Goal: Information Seeking & Learning: Learn about a topic

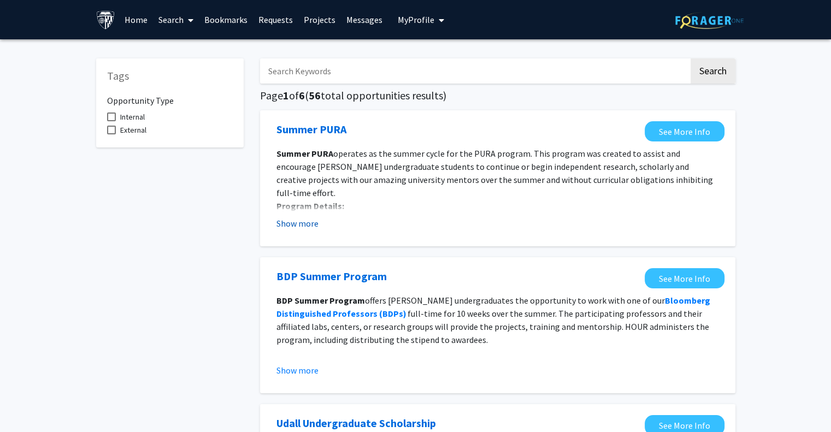
click at [304, 218] on button "Show more" at bounding box center [298, 223] width 42 height 13
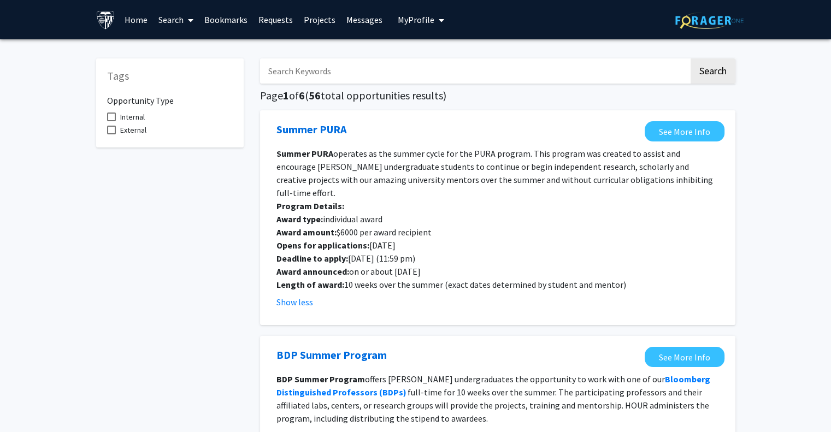
click at [183, 16] on link "Search" at bounding box center [176, 20] width 46 height 38
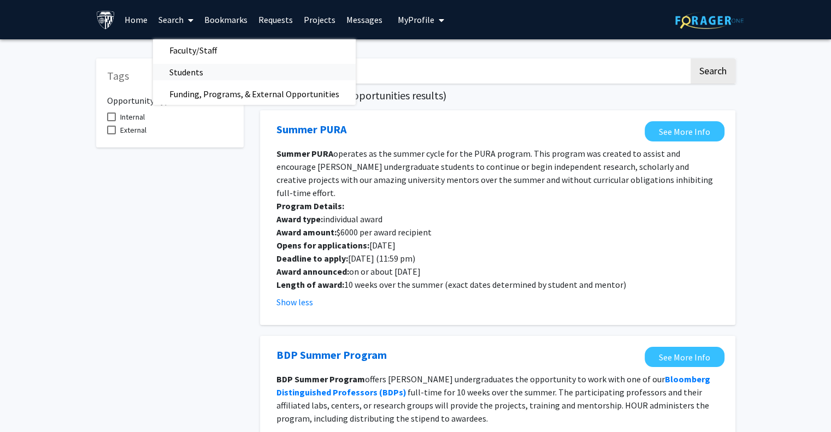
click at [216, 78] on span "Students" at bounding box center [186, 72] width 67 height 22
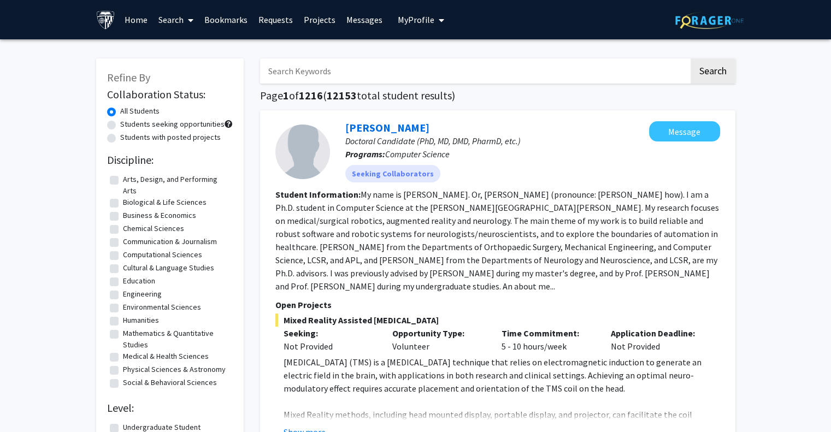
click at [187, 17] on span at bounding box center [189, 20] width 10 height 38
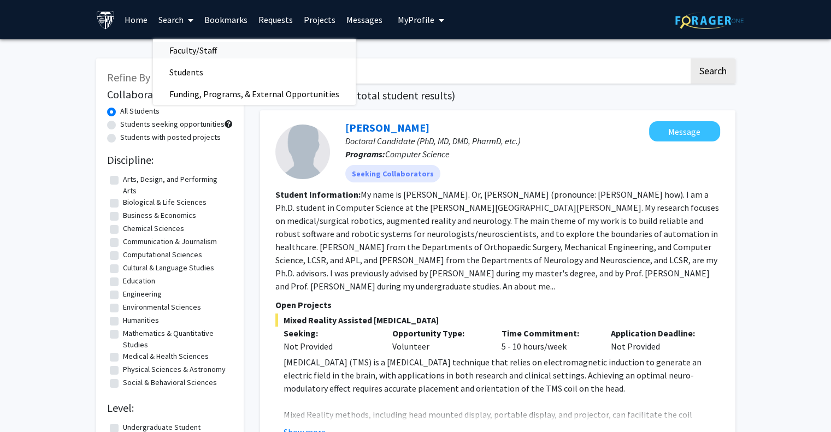
click at [195, 50] on span "Faculty/Staff" at bounding box center [193, 50] width 80 height 22
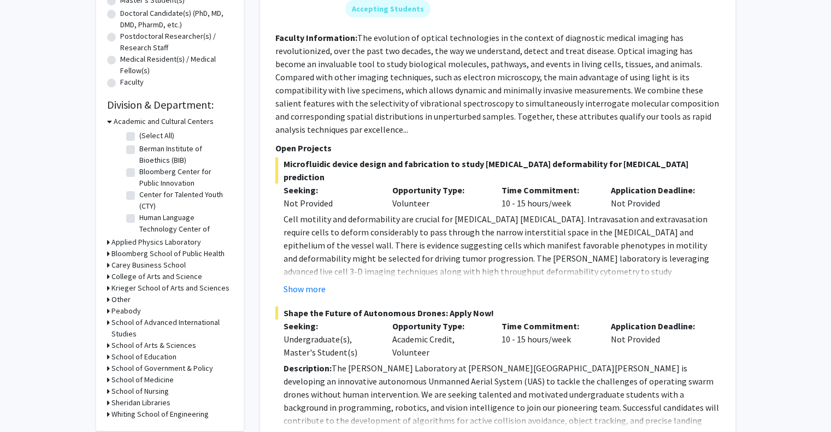
scroll to position [273, 0]
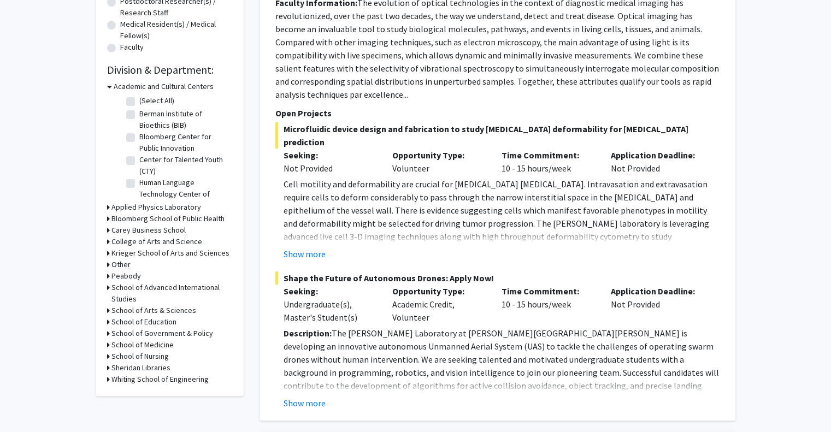
click at [154, 287] on h3 "School of Advanced International Studies" at bounding box center [171, 293] width 121 height 23
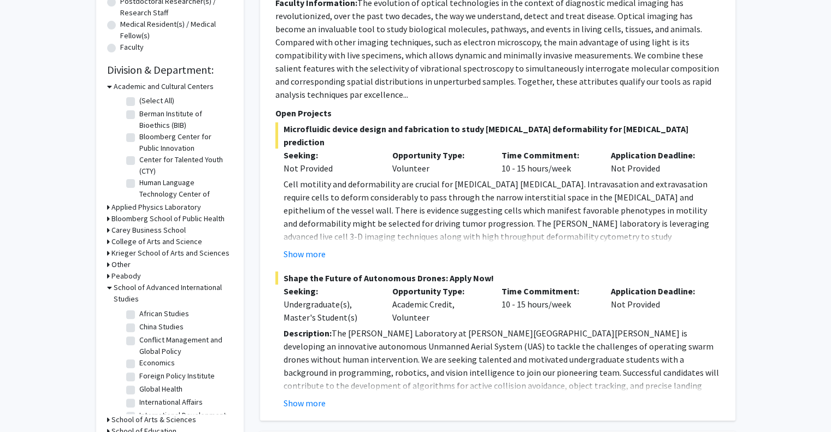
scroll to position [0, 0]
click at [174, 345] on label "African Studies" at bounding box center [164, 349] width 50 height 11
click at [146, 345] on input "African Studies" at bounding box center [142, 347] width 7 height 7
checkbox input "true"
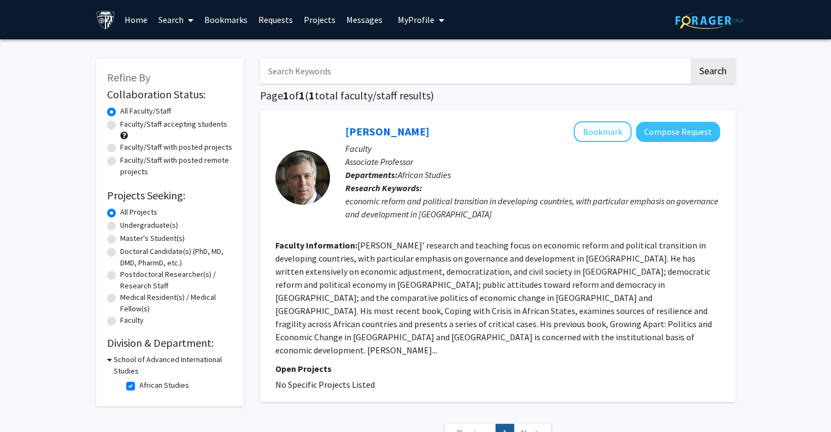
click at [120, 124] on label "Faculty/Staff accepting students" at bounding box center [173, 124] width 107 height 11
click at [120, 124] on input "Faculty/Staff accepting students" at bounding box center [123, 122] width 7 height 7
radio input "true"
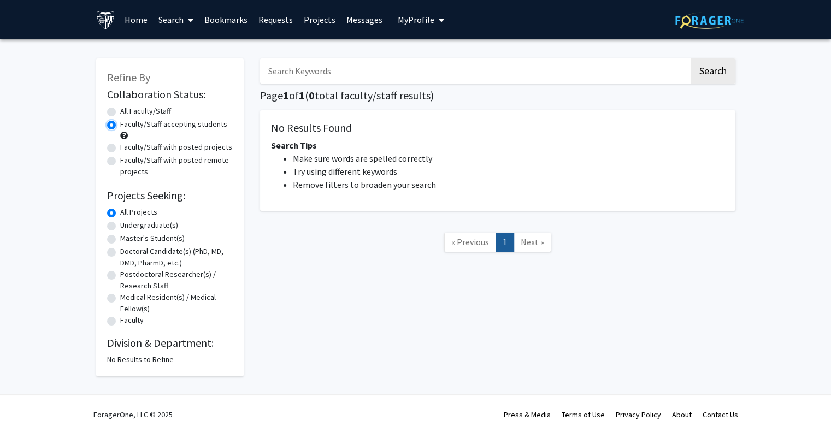
radio input "true"
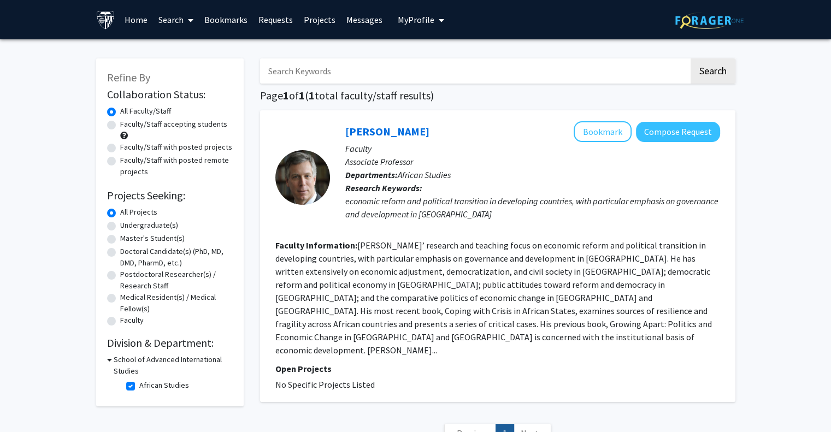
click at [139, 383] on label "African Studies" at bounding box center [164, 385] width 50 height 11
click at [139, 383] on input "African Studies" at bounding box center [142, 383] width 7 height 7
checkbox input "false"
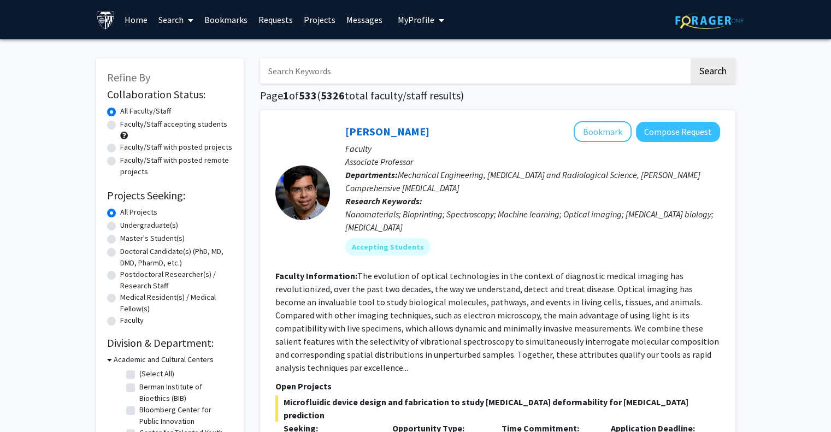
click at [120, 128] on label "Faculty/Staff accepting students" at bounding box center [173, 124] width 107 height 11
click at [120, 126] on input "Faculty/Staff accepting students" at bounding box center [123, 122] width 7 height 7
radio input "true"
click at [111, 107] on div "All Faculty/Staff" at bounding box center [170, 111] width 126 height 13
click at [120, 108] on label "All Faculty/Staff" at bounding box center [145, 110] width 51 height 11
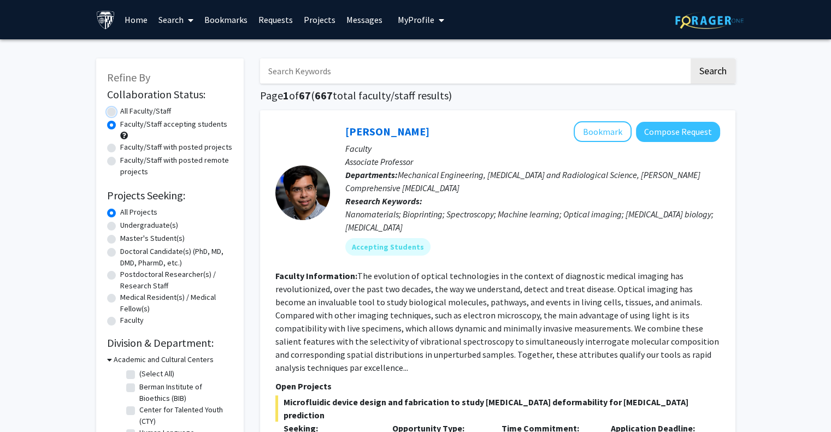
click at [120, 108] on input "All Faculty/Staff" at bounding box center [123, 108] width 7 height 7
radio input "true"
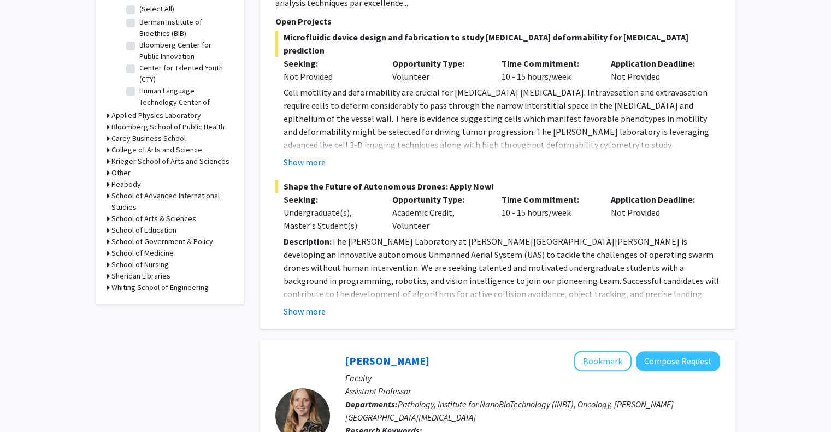
scroll to position [437, 0]
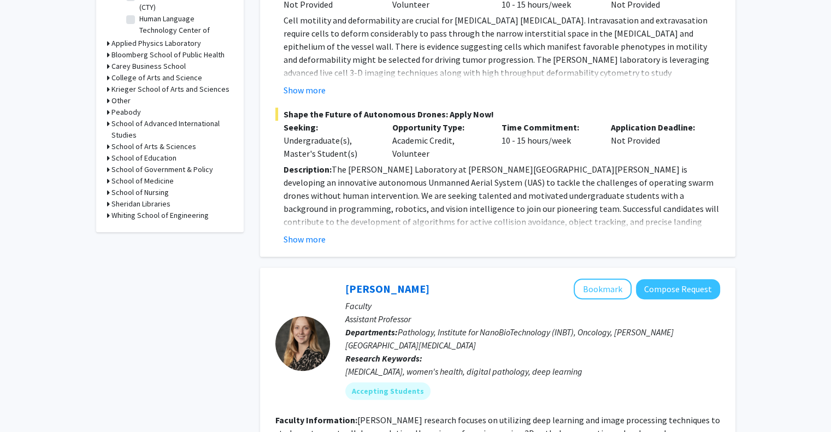
click at [188, 123] on h3 "School of Advanced International Studies" at bounding box center [171, 129] width 121 height 23
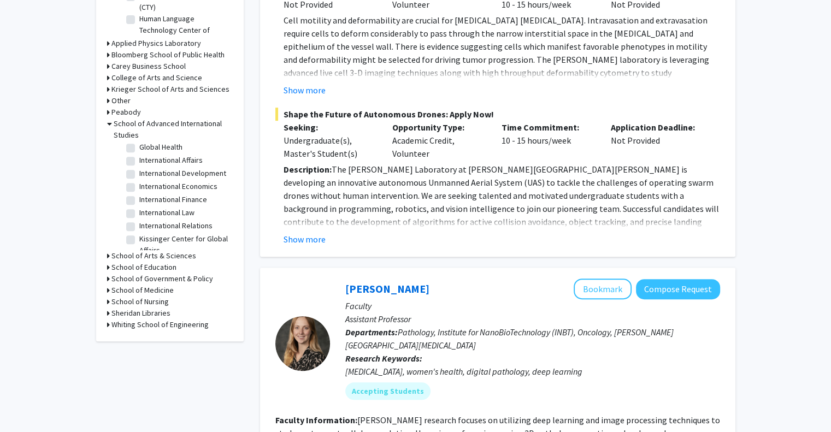
scroll to position [109, 0]
click at [186, 223] on label "International Law" at bounding box center [166, 216] width 55 height 11
click at [146, 219] on input "International Law" at bounding box center [142, 214] width 7 height 7
checkbox input "true"
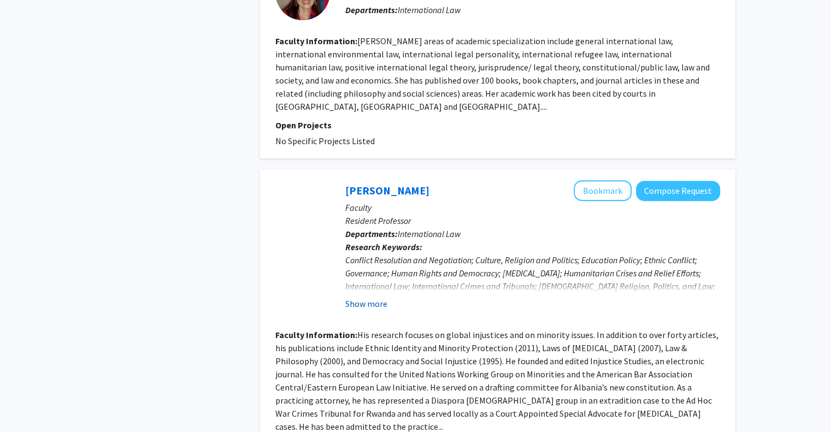
scroll to position [472, 0]
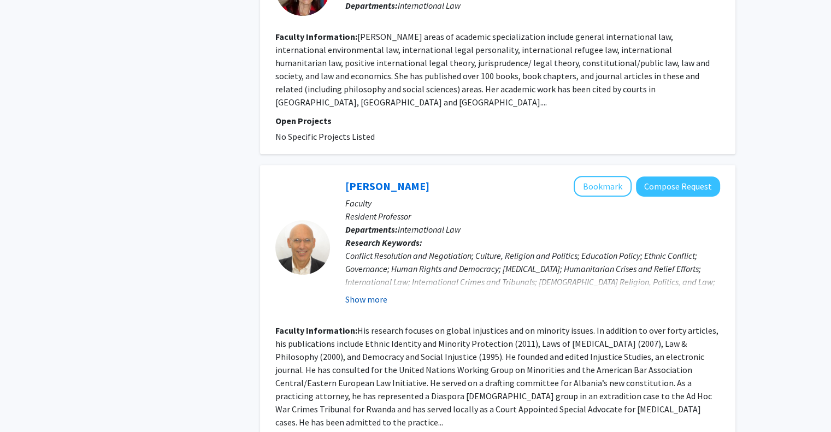
click at [378, 293] on button "Show more" at bounding box center [366, 299] width 42 height 13
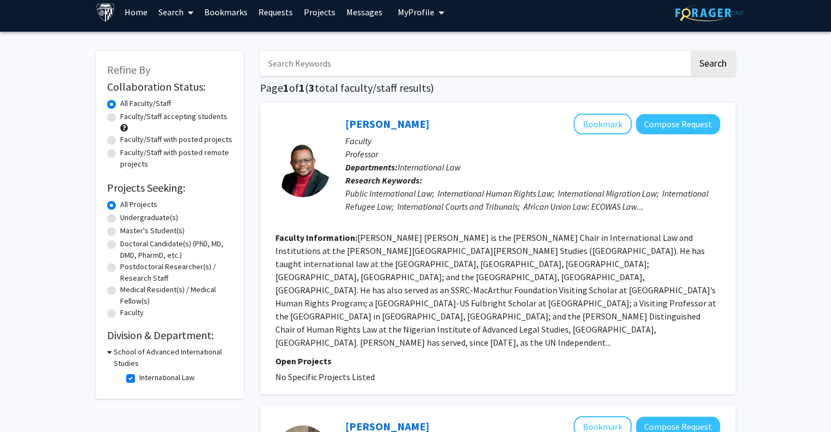
scroll to position [0, 0]
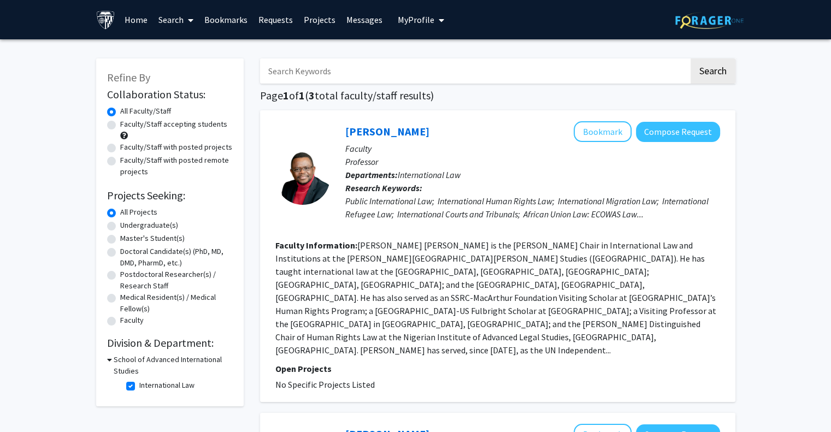
click at [310, 70] on input "Search Keywords" at bounding box center [474, 70] width 429 height 25
type input "africa"
click at [715, 66] on button "Search" at bounding box center [713, 70] width 45 height 25
checkbox input "false"
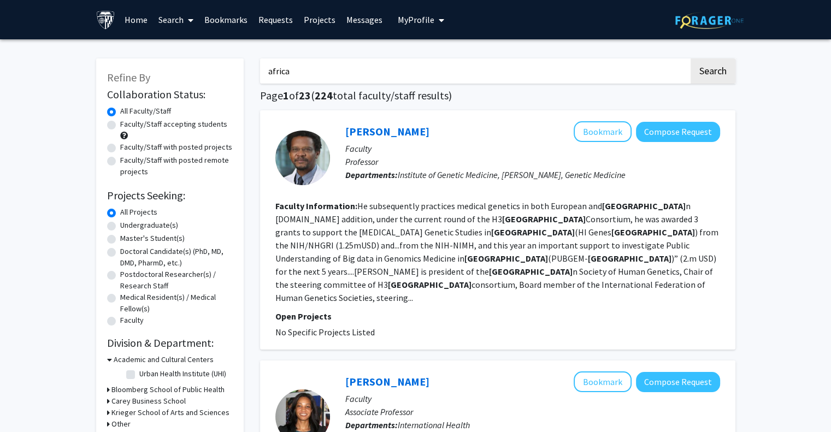
click at [271, 22] on link "Requests" at bounding box center [275, 20] width 45 height 38
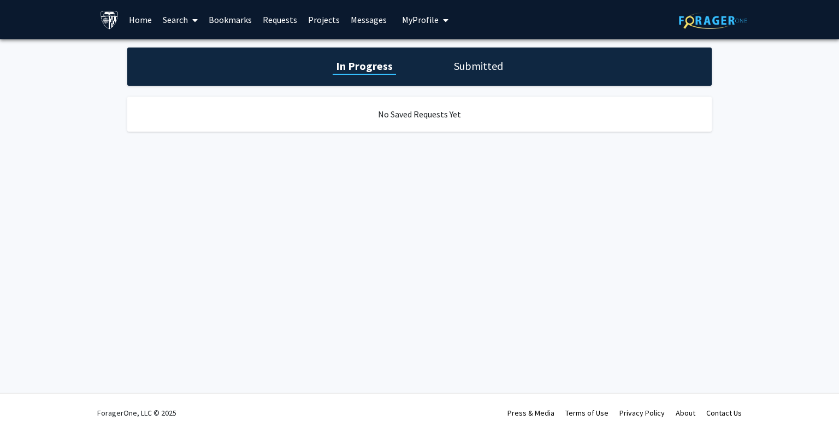
click at [485, 69] on h1 "Submitted" at bounding box center [479, 65] width 56 height 15
click at [419, 17] on span "My Profile" at bounding box center [420, 19] width 37 height 11
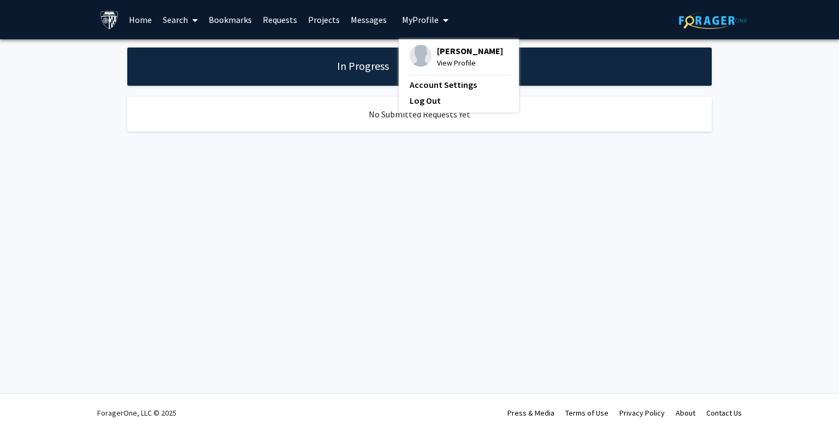
click at [327, 23] on link "Projects" at bounding box center [324, 20] width 43 height 38
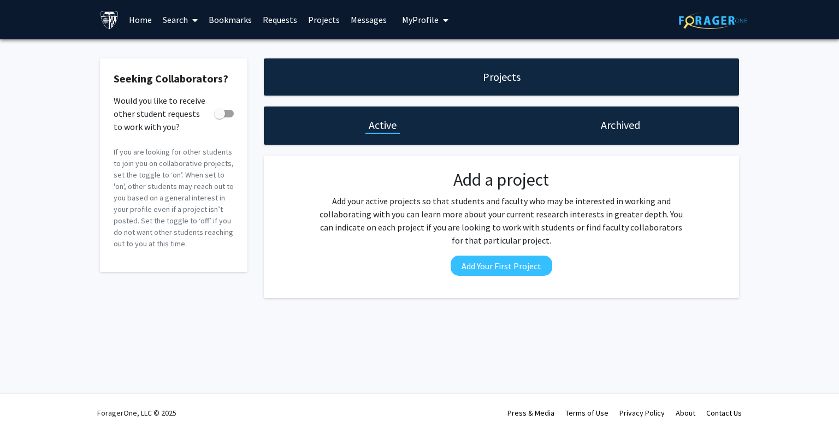
click at [260, 26] on link "Requests" at bounding box center [279, 20] width 45 height 38
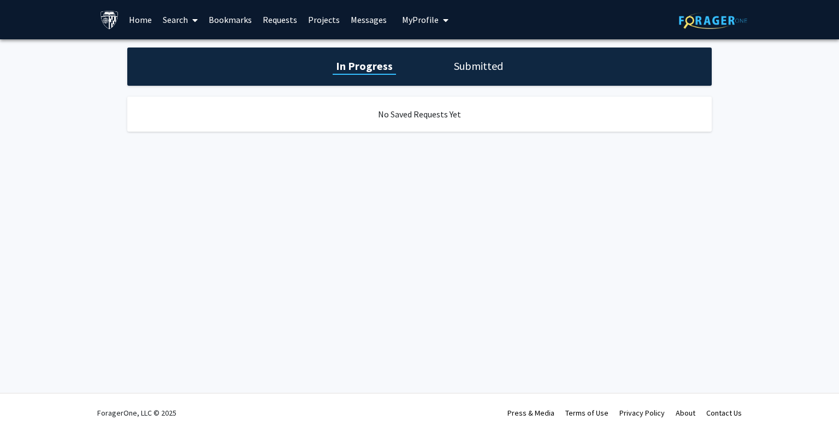
click at [193, 22] on icon at bounding box center [194, 20] width 5 height 9
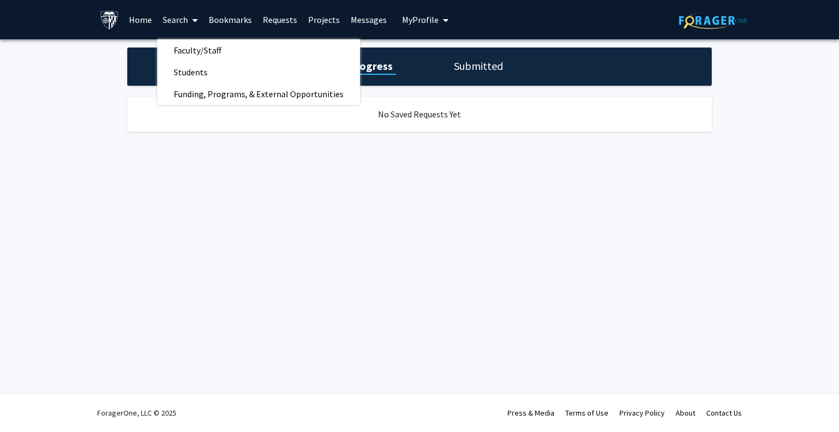
click at [233, 29] on link "Bookmarks" at bounding box center [230, 20] width 54 height 38
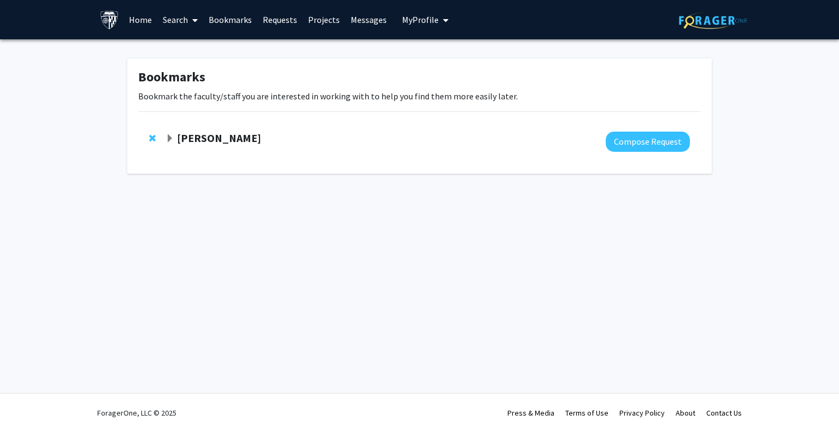
click at [247, 135] on strong "[PERSON_NAME]" at bounding box center [219, 138] width 84 height 14
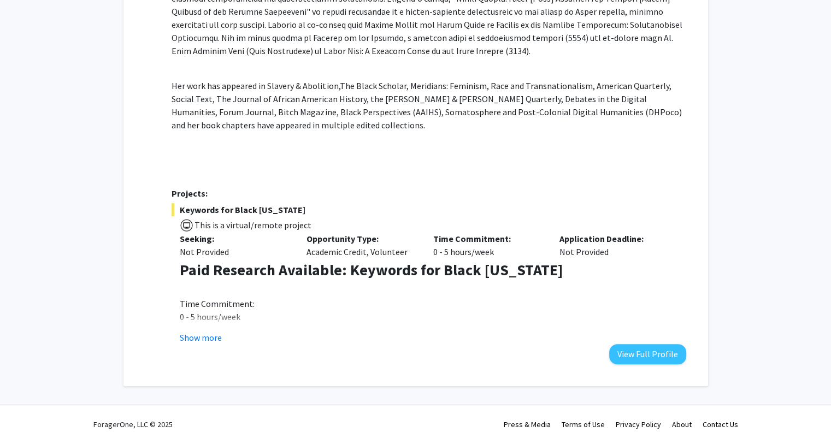
scroll to position [495, 0]
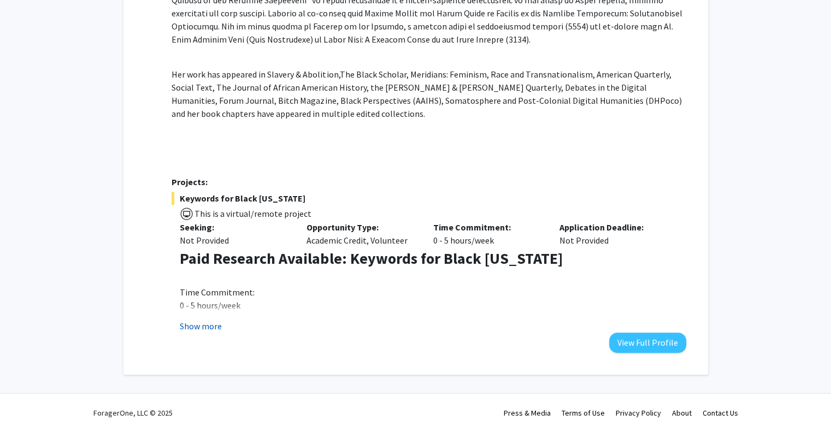
click at [215, 330] on button "Show more" at bounding box center [201, 326] width 42 height 13
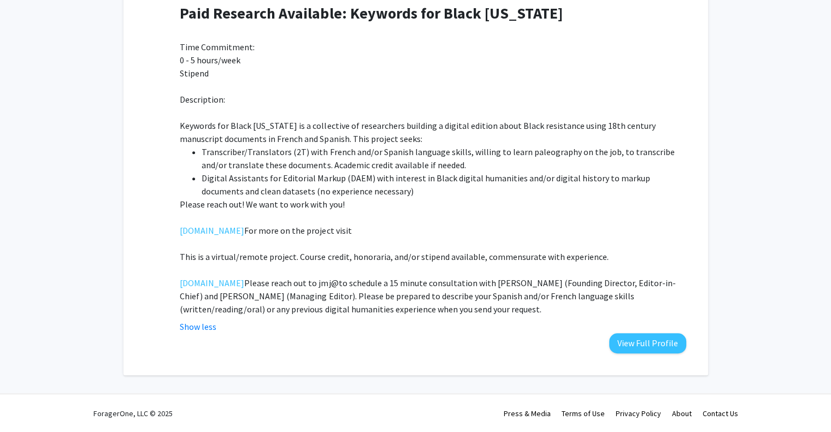
scroll to position [741, 0]
click at [215, 236] on link "[DOMAIN_NAME]" at bounding box center [212, 230] width 64 height 13
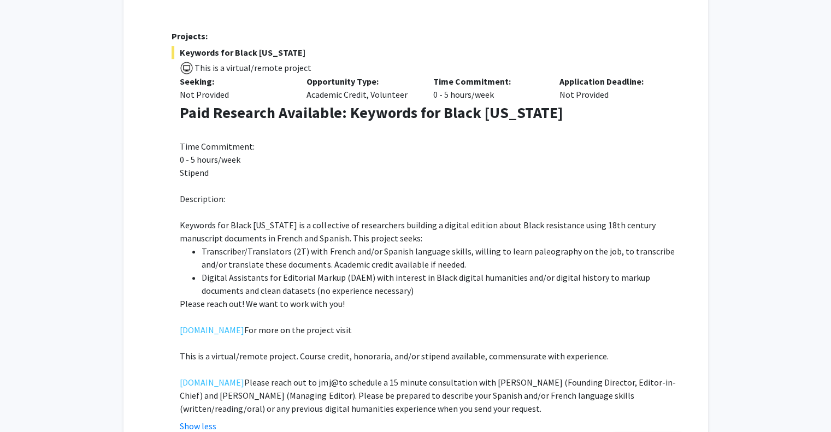
scroll to position [656, 0]
